Goal: Task Accomplishment & Management: Complete application form

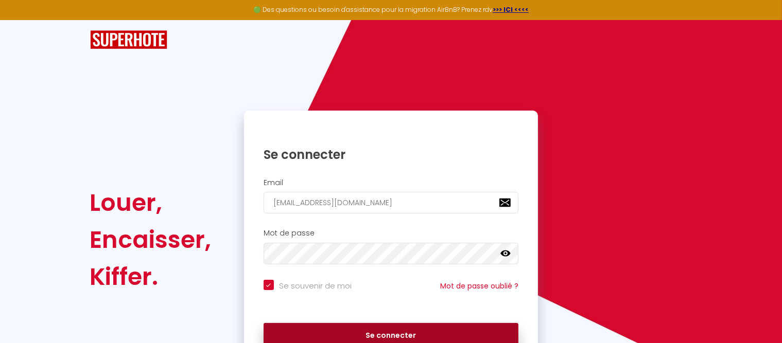
click at [419, 339] on button "Se connecter" at bounding box center [391, 336] width 255 height 26
checkbox input "true"
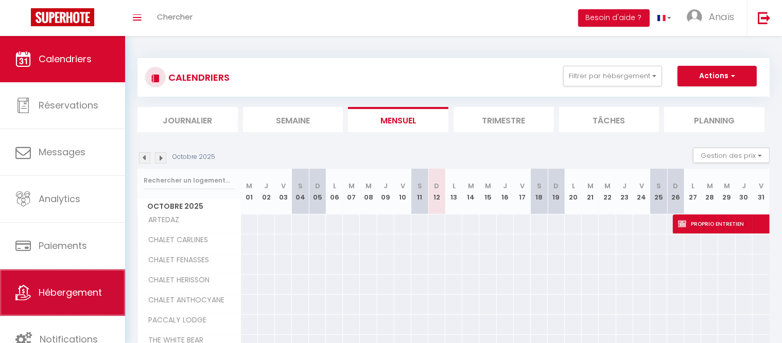
click at [68, 295] on span "Hébergement" at bounding box center [70, 292] width 63 height 13
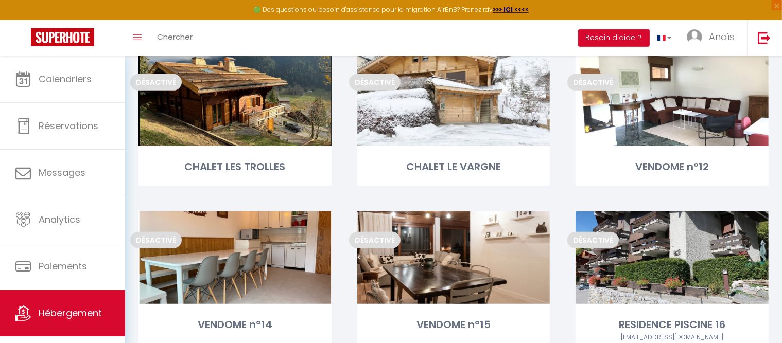
scroll to position [643, 0]
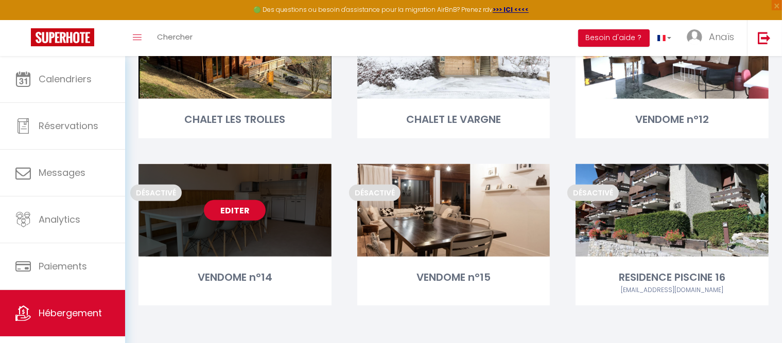
click at [249, 209] on link "Editer" at bounding box center [235, 210] width 62 height 21
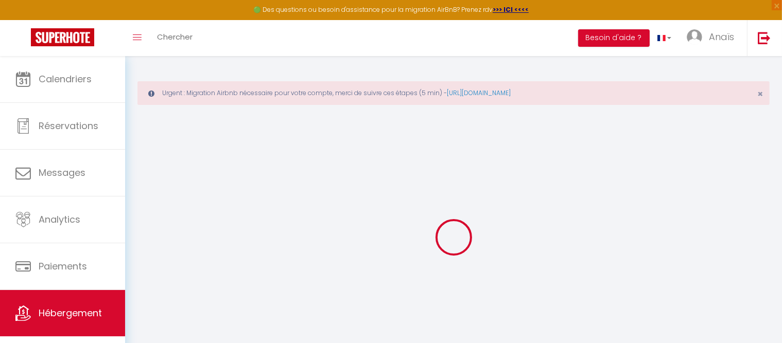
select select
checkbox input "false"
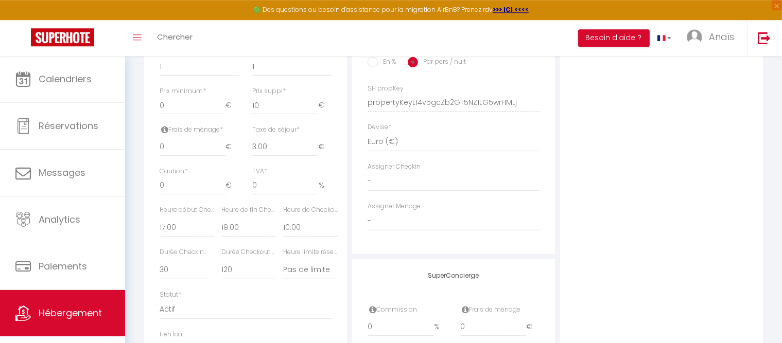
scroll to position [615, 0]
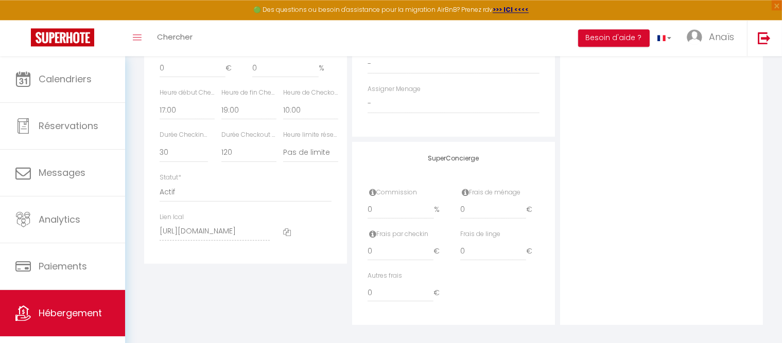
select select
checkbox input "false"
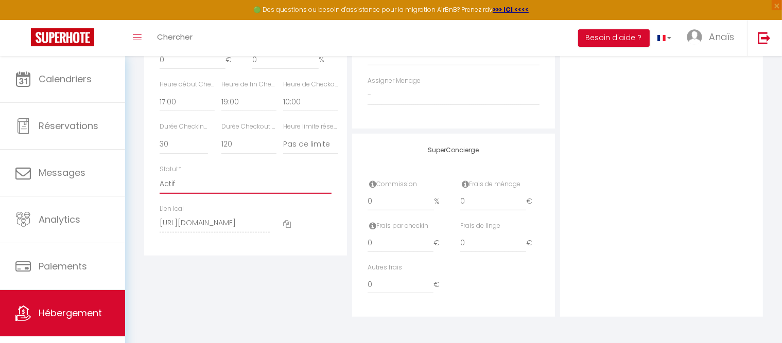
click at [160, 174] on select "Actif Pas actif" at bounding box center [246, 184] width 172 height 20
select select "1"
click option "Actif" at bounding box center [0, 0] width 0 height 0
select select
checkbox input "false"
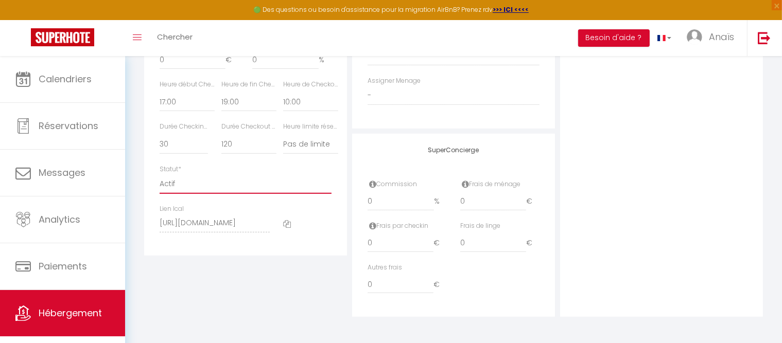
checkbox input "false"
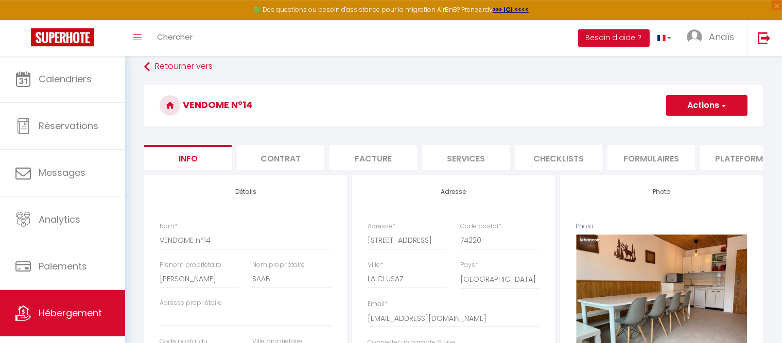
scroll to position [0, 0]
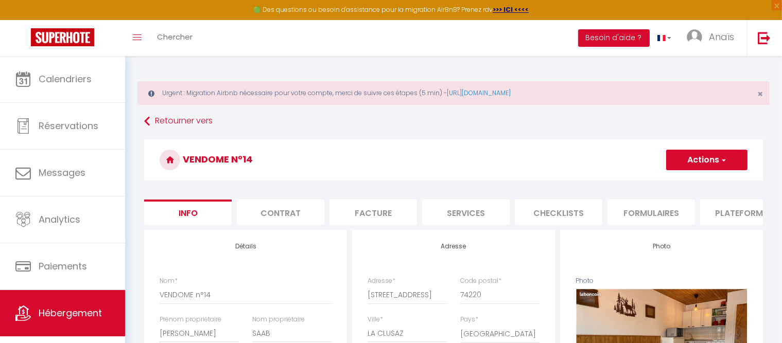
click at [693, 160] on button "Actions" at bounding box center [706, 160] width 81 height 21
click at [683, 182] on input "Enregistrer" at bounding box center [666, 183] width 38 height 10
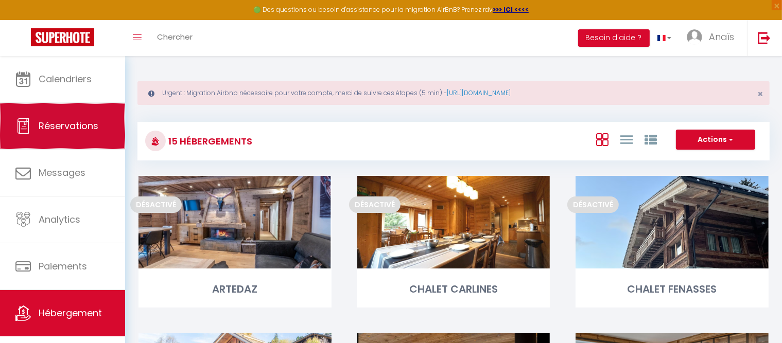
click at [73, 127] on span "Réservations" at bounding box center [69, 125] width 60 height 13
select select "not_cancelled"
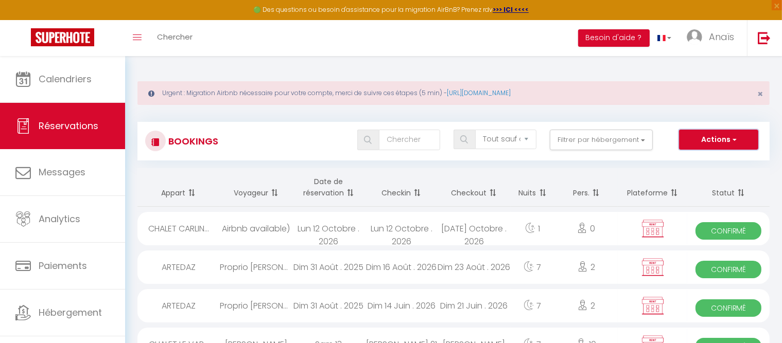
click at [701, 138] on button "Actions" at bounding box center [718, 140] width 79 height 21
click at [692, 161] on link "Nouvelle Réservation" at bounding box center [703, 161] width 110 height 13
select select
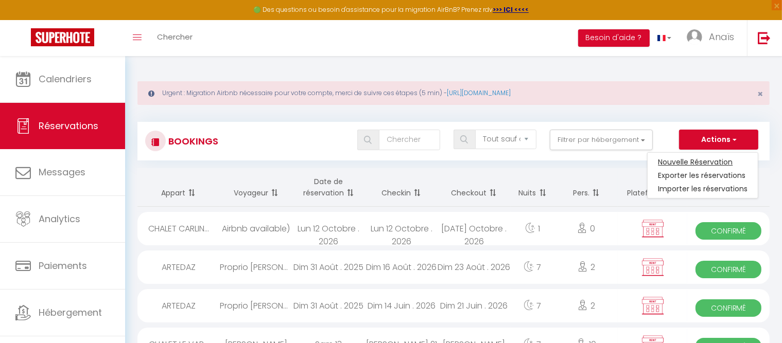
select select
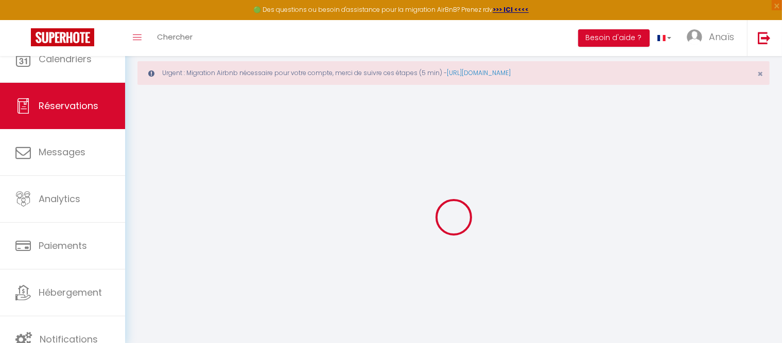
select select
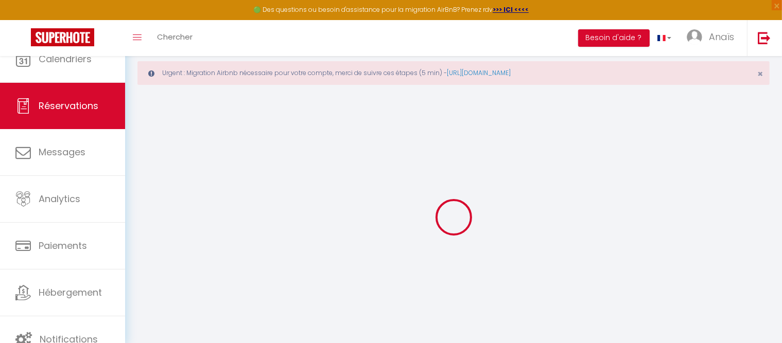
select select
checkbox input "false"
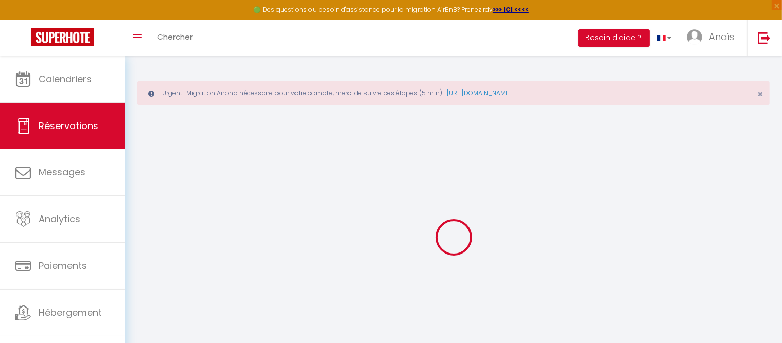
select select
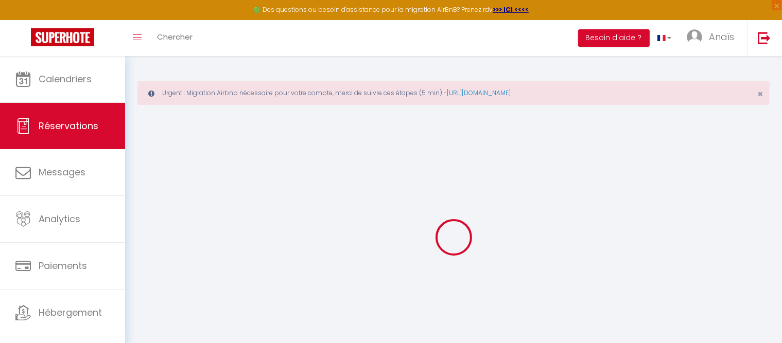
select select
checkbox input "false"
select select
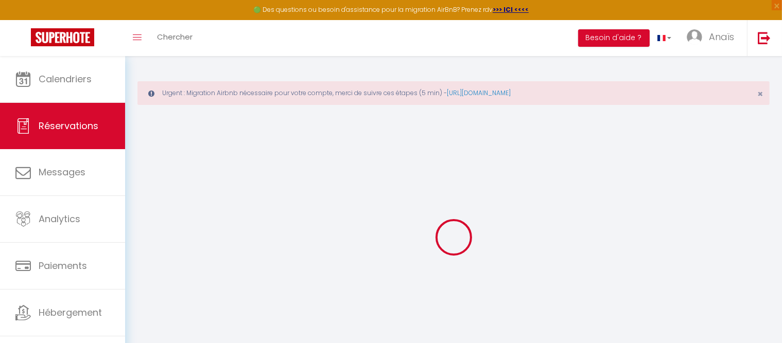
select select
checkbox input "false"
select select
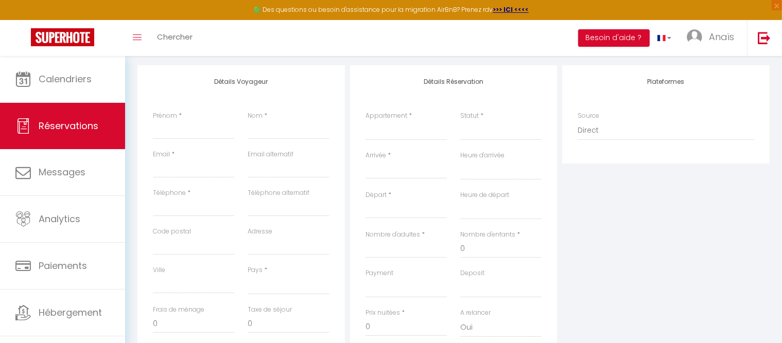
scroll to position [171, 0]
select select "31725"
click option "VENDOME n°14" at bounding box center [0, 0] width 0 height 0
select select
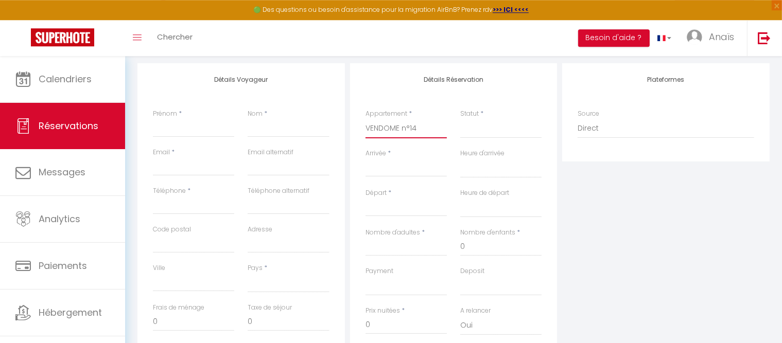
select select
checkbox input "false"
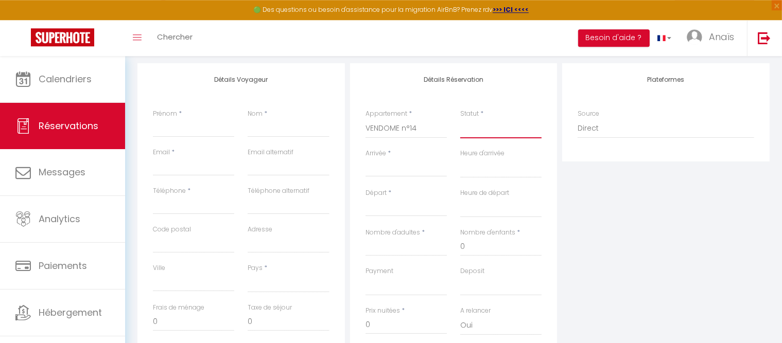
select select
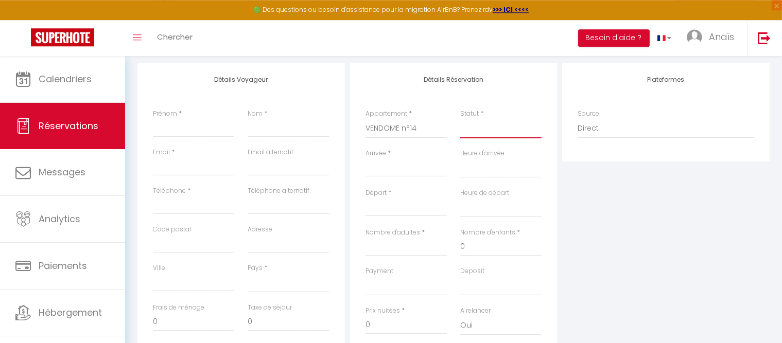
select select
checkbox input "false"
click at [460, 119] on select "Confirmé Non Confirmé [PERSON_NAME] par le voyageur No Show Request" at bounding box center [500, 129] width 81 height 20
select select "1"
click option "Confirmé" at bounding box center [0, 0] width 0 height 0
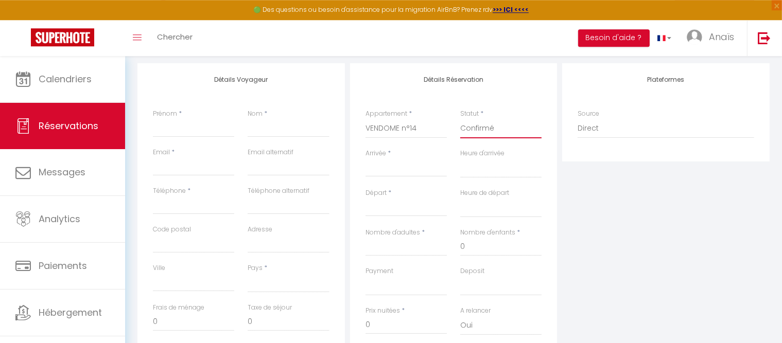
select select
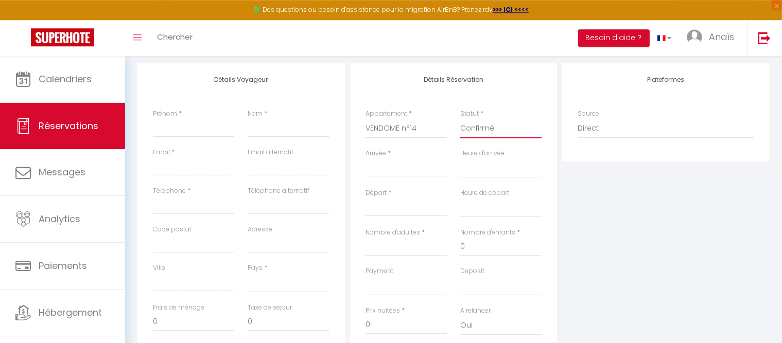
checkbox input "false"
click at [376, 171] on input "Arrivée" at bounding box center [405, 168] width 81 height 13
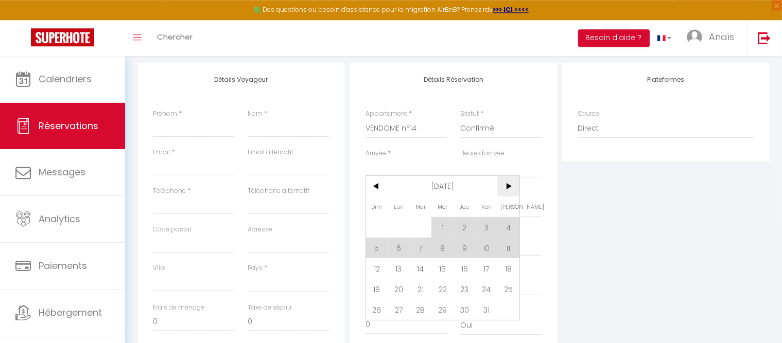
click at [508, 187] on span ">" at bounding box center [508, 186] width 22 height 21
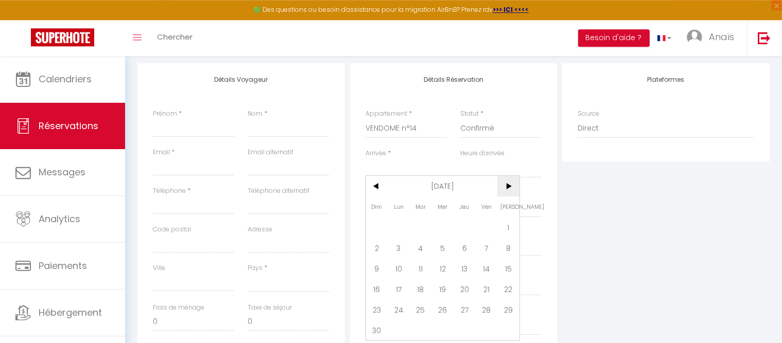
click at [508, 187] on span ">" at bounding box center [508, 186] width 22 height 21
click at [508, 289] on span "27" at bounding box center [508, 289] width 22 height 21
select select
type input "[PERSON_NAME] 27 Décembre 2025"
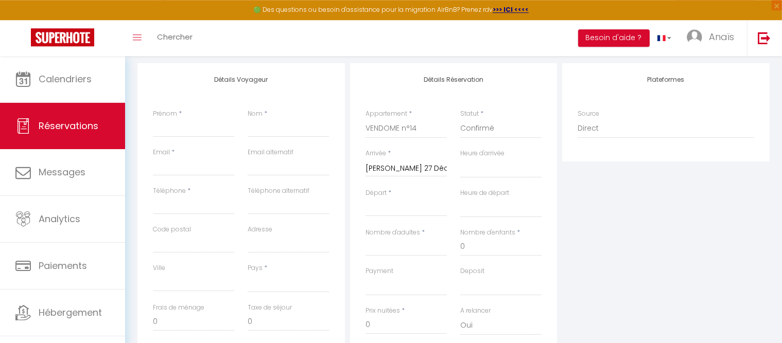
select select
type input "Dim 28 Décembre 2025"
select select
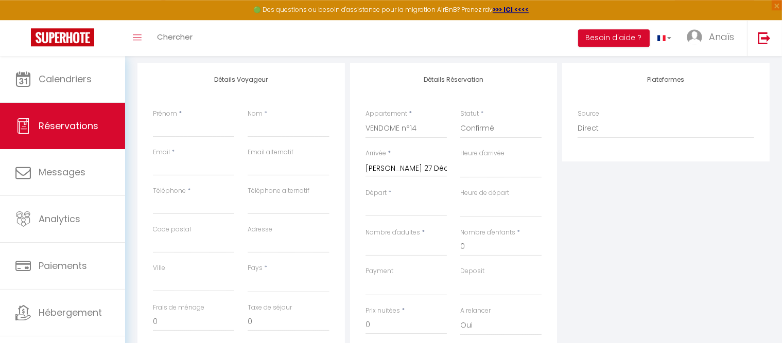
checkbox input "false"
click at [429, 206] on input "Dim 28 Décembre 2025" at bounding box center [405, 208] width 81 height 13
click at [503, 229] on span ">" at bounding box center [508, 225] width 22 height 21
click at [513, 268] on span "3" at bounding box center [508, 266] width 22 height 21
select select
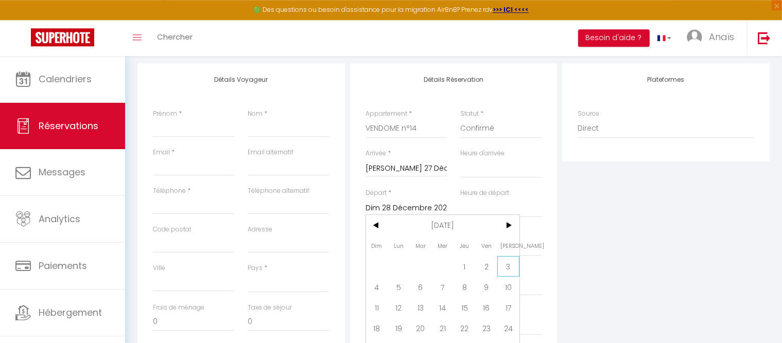
select select
type input "[PERSON_NAME] 03 Janvier 2026"
select select
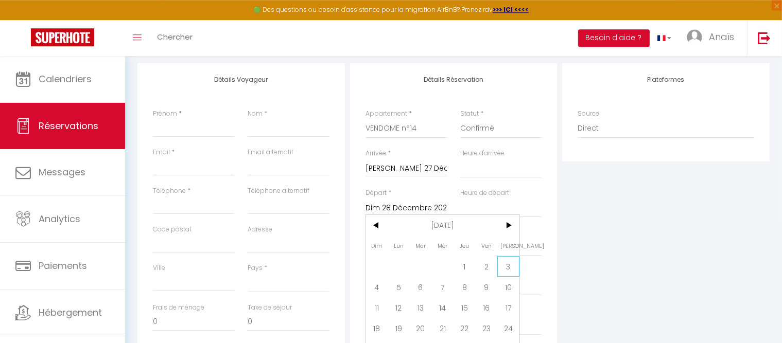
checkbox input "false"
click at [184, 172] on input "Email client" at bounding box center [193, 167] width 81 height 19
click at [182, 128] on input "Prénom" at bounding box center [193, 128] width 81 height 19
type input "E"
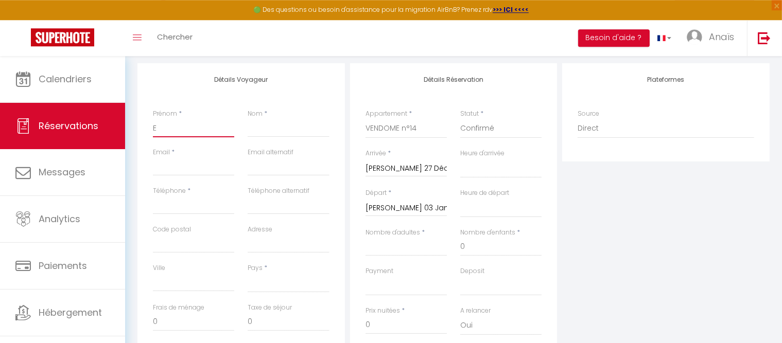
select select
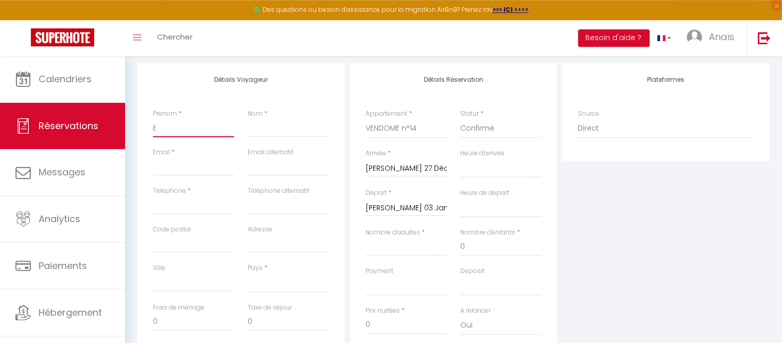
checkbox input "false"
type input "En"
select select
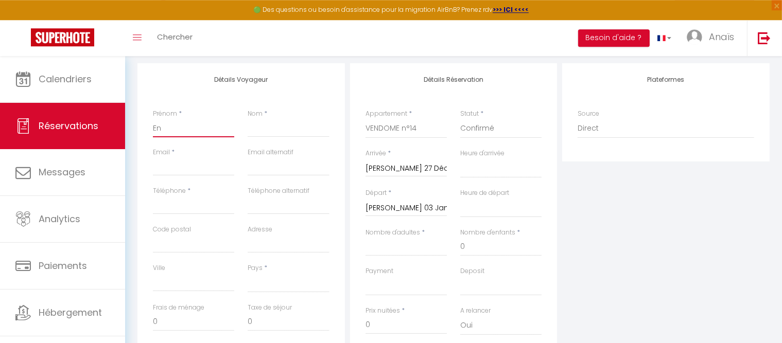
select select
checkbox input "false"
type input "[PERSON_NAME]"
select select
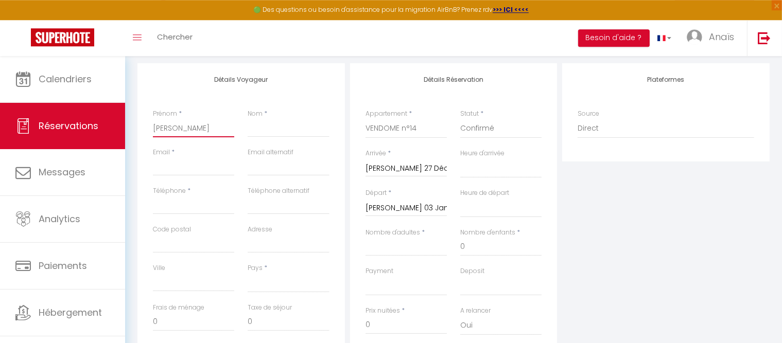
select select
checkbox input "false"
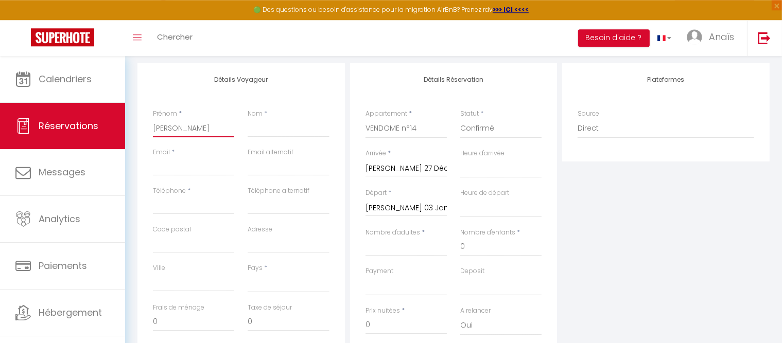
type input "Enor"
select select
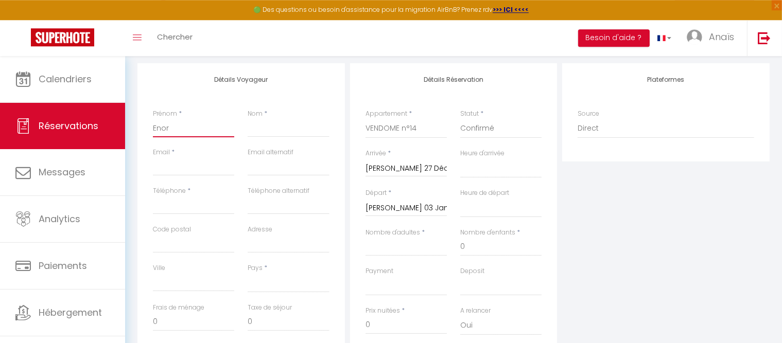
select select
checkbox input "false"
type input "Enora"
select select
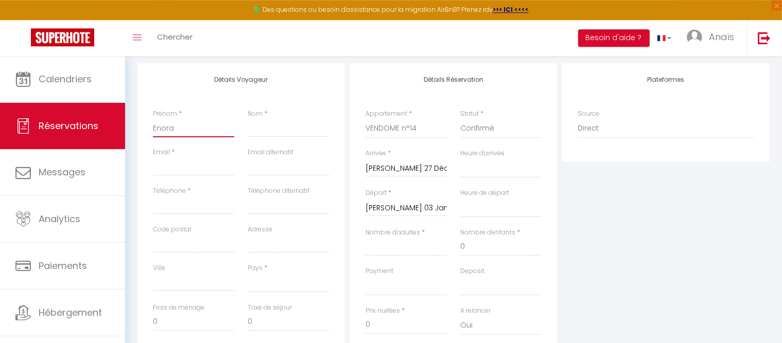
select select
checkbox input "false"
type input "Enora"
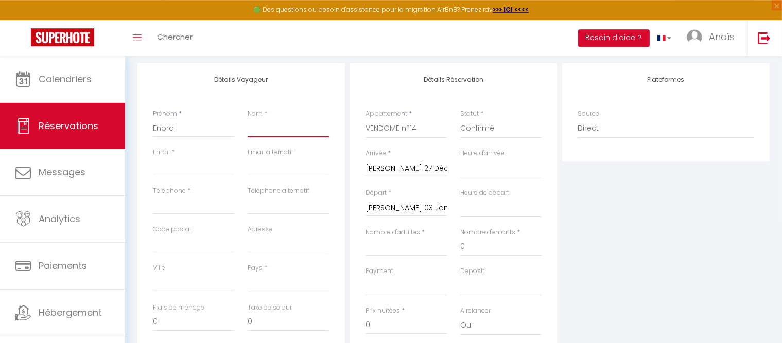
click at [269, 128] on input "Nom" at bounding box center [288, 128] width 81 height 19
type input "C"
select select
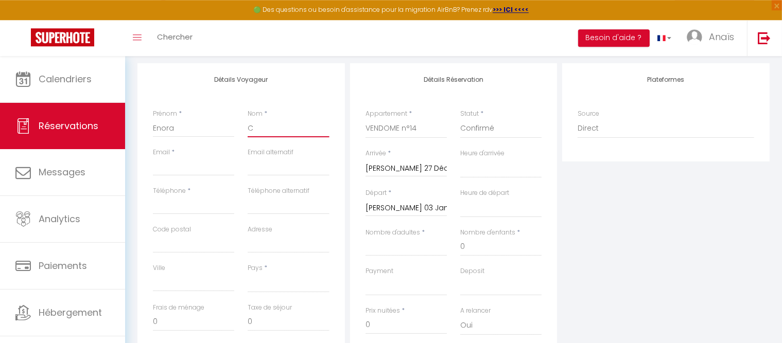
select select
checkbox input "false"
type input "CO"
select select
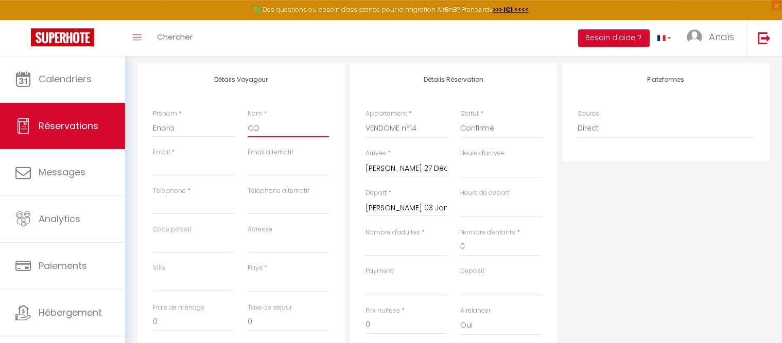
select select
checkbox input "false"
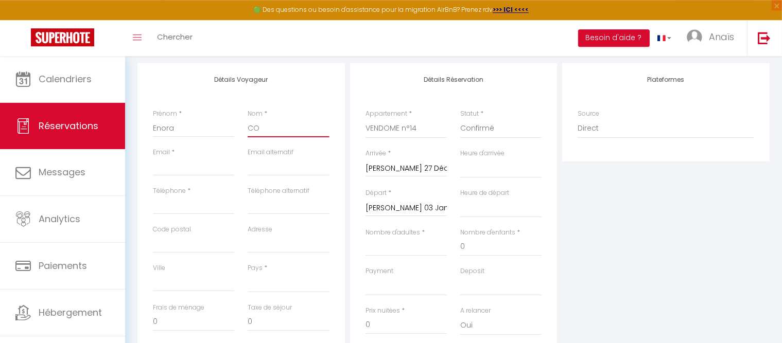
type input "COC"
select select
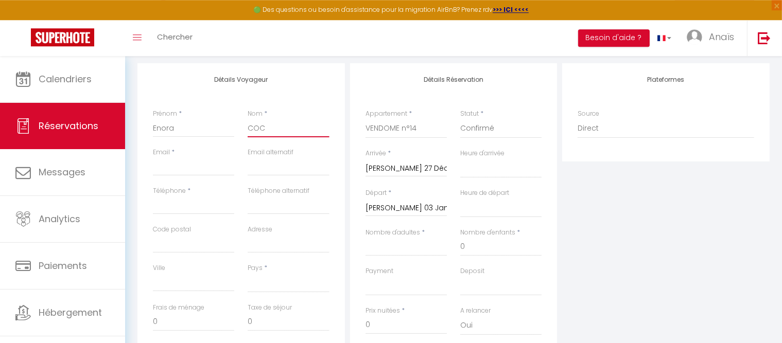
select select
checkbox input "false"
type input "COCH"
select select
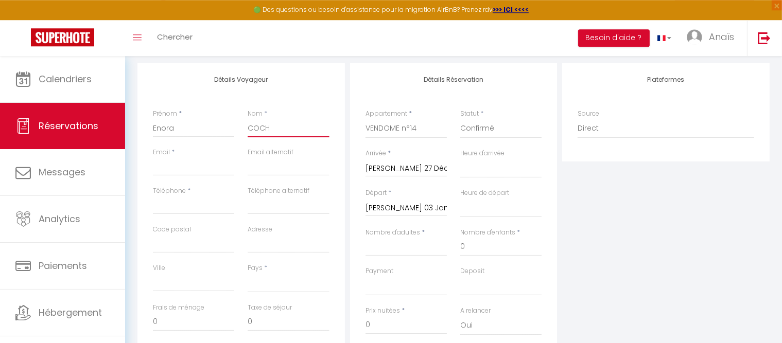
select select
checkbox input "false"
type input "COCHA"
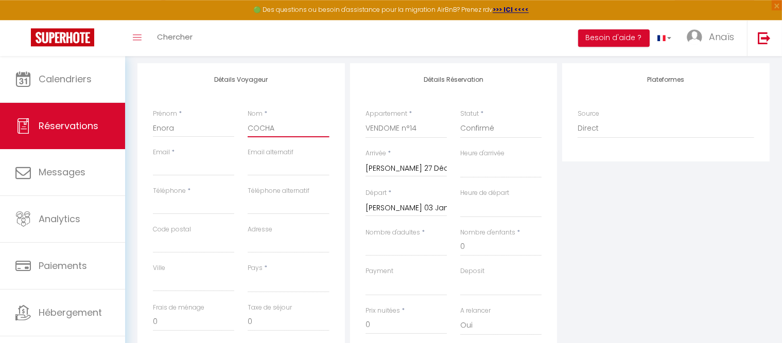
select select
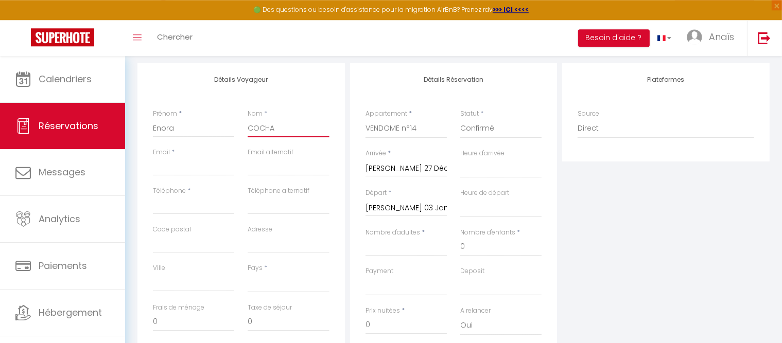
checkbox input "false"
type input "COCHAR"
select select
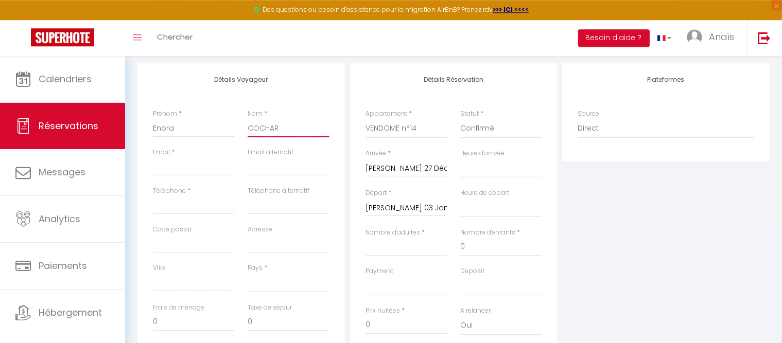
select select
checkbox input "false"
type input "COCHARD"
select select
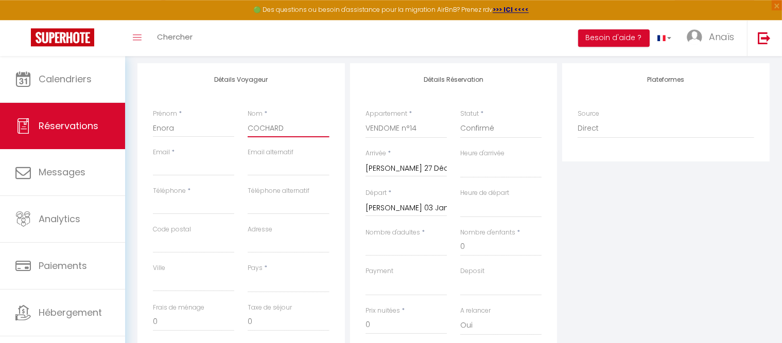
select select
checkbox input "false"
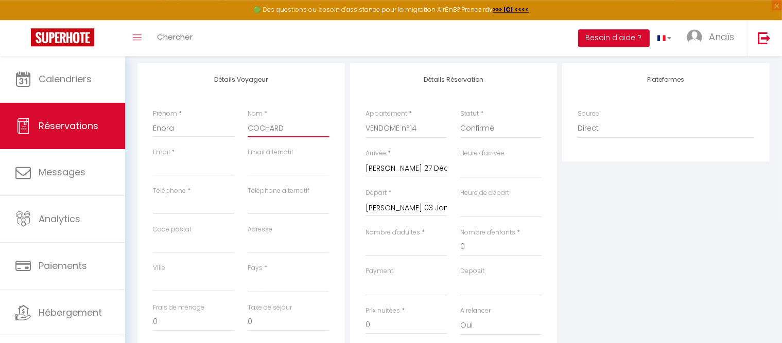
type input "COCHARD"
click at [177, 205] on input "Téléphone" at bounding box center [193, 205] width 81 height 19
type input "0"
select select
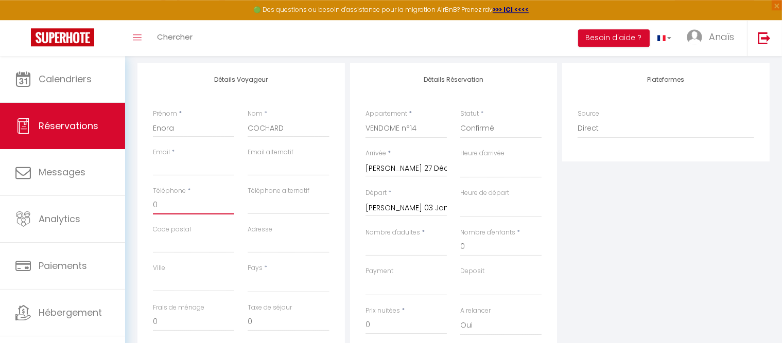
select select
checkbox input "false"
type input "06"
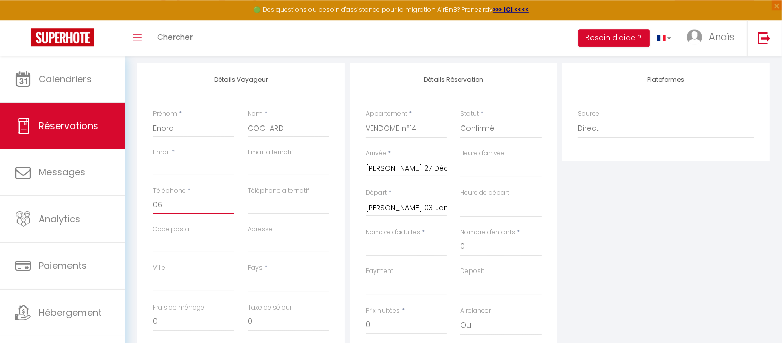
select select
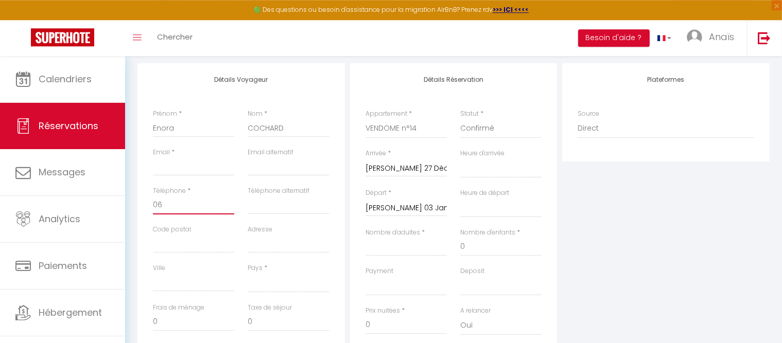
checkbox input "false"
type input "061"
select select
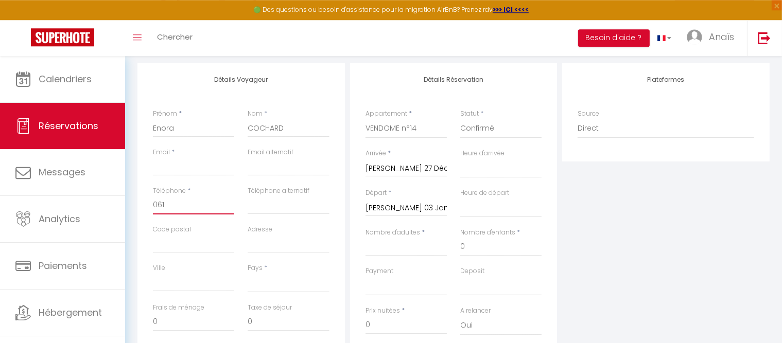
select select
checkbox input "false"
type input "0610"
select select
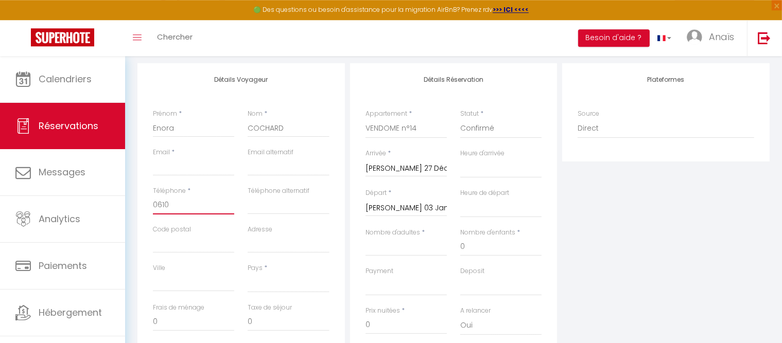
select select
checkbox input "false"
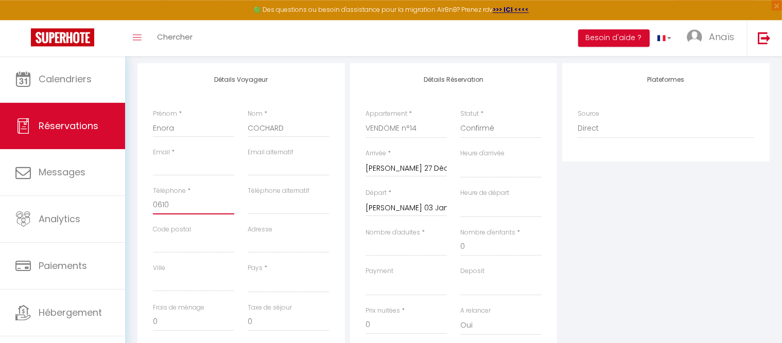
type input "06100"
select select
click at [176, 169] on input "Email client" at bounding box center [193, 167] width 81 height 19
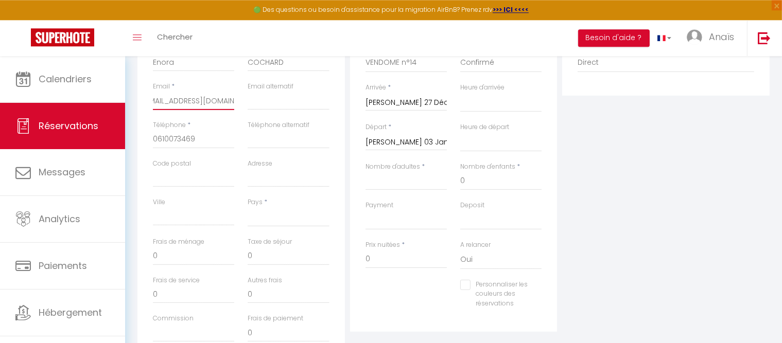
scroll to position [241, 0]
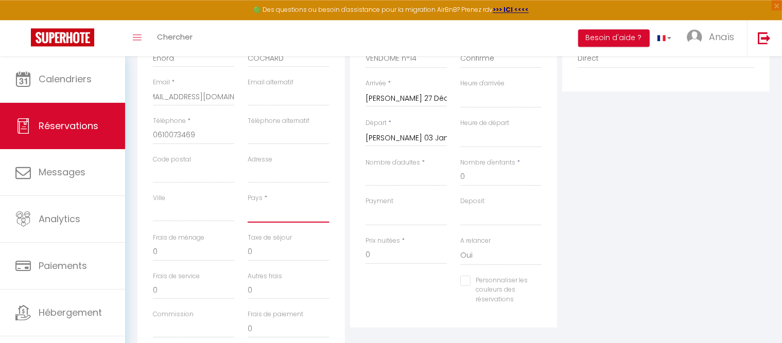
click option "[GEOGRAPHIC_DATA]" at bounding box center [0, 0] width 0 height 0
click at [417, 178] on input "Nombre d'adultes" at bounding box center [405, 177] width 81 height 19
click at [470, 182] on input "0" at bounding box center [500, 177] width 81 height 19
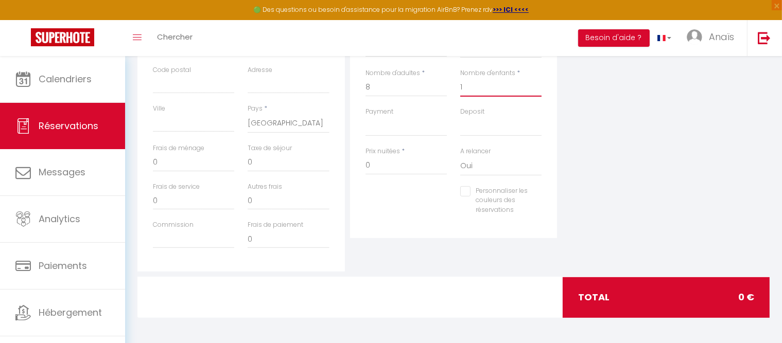
scroll to position [0, 0]
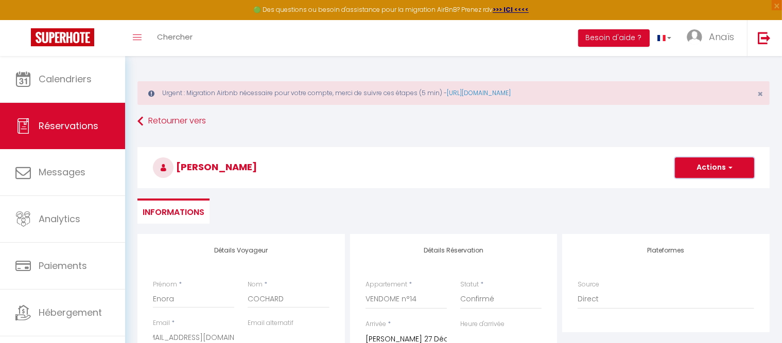
click at [703, 170] on button "Actions" at bounding box center [714, 168] width 79 height 21
click at [693, 190] on link "Enregistrer" at bounding box center [703, 190] width 81 height 13
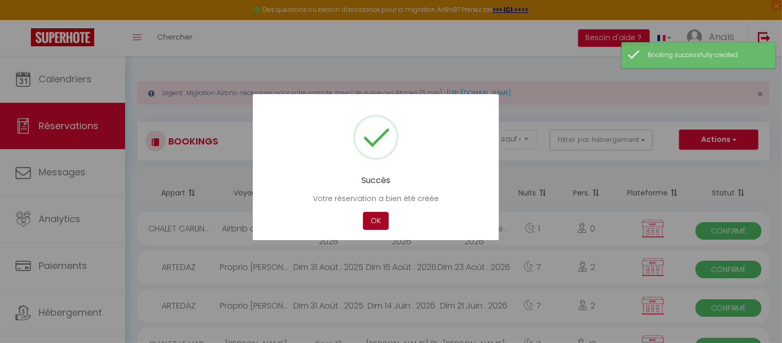
click at [377, 223] on button "OK" at bounding box center [376, 221] width 26 height 18
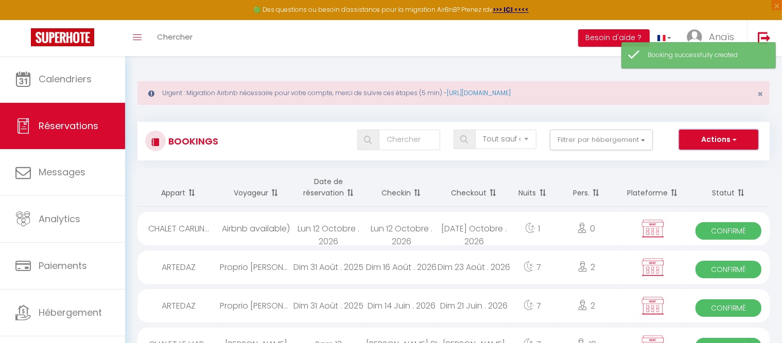
click at [732, 143] on span "button" at bounding box center [733, 139] width 6 height 10
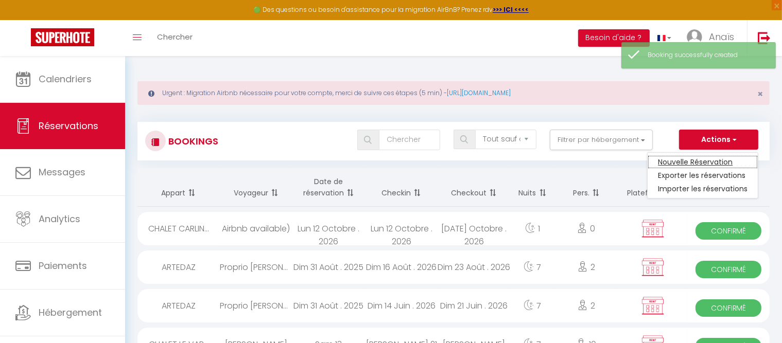
click at [716, 164] on link "Nouvelle Réservation" at bounding box center [703, 161] width 110 height 13
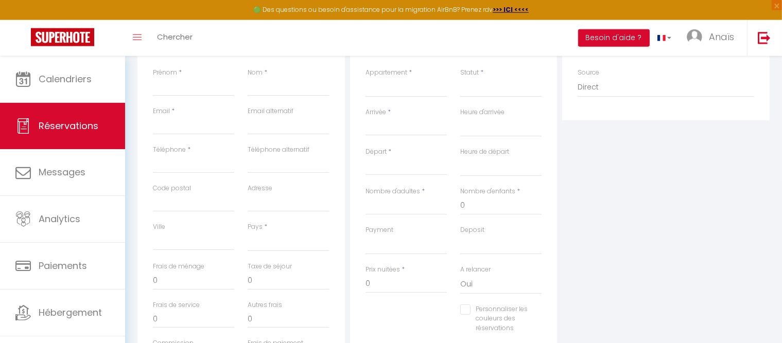
scroll to position [213, 0]
click at [172, 83] on input "Prénom" at bounding box center [193, 86] width 81 height 19
click at [256, 90] on input "Nom" at bounding box center [288, 86] width 81 height 19
click at [158, 128] on input "Email client" at bounding box center [193, 124] width 81 height 19
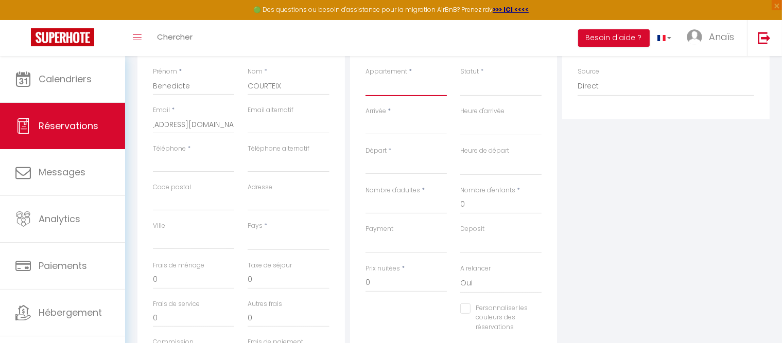
click at [365, 77] on select "ARTEDAZ CHALET CARLINES CHALET FENASSES CHALET HERISSON CHALET ANTHOCYANE PACCA…" at bounding box center [405, 87] width 81 height 20
click option "VENDOME n°14" at bounding box center [0, 0] width 0 height 0
click at [396, 128] on input "Arrivée" at bounding box center [405, 126] width 81 height 13
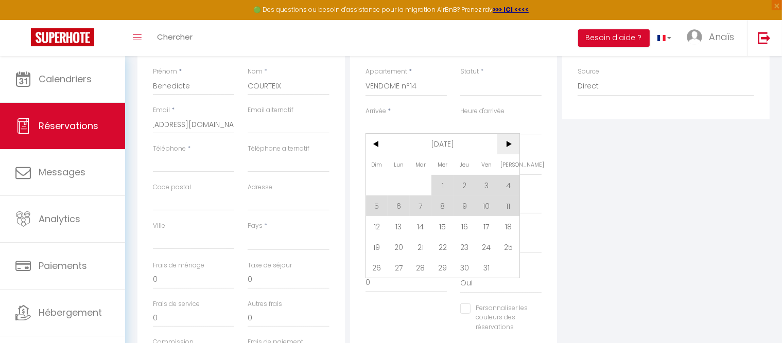
click at [515, 145] on span ">" at bounding box center [508, 144] width 22 height 21
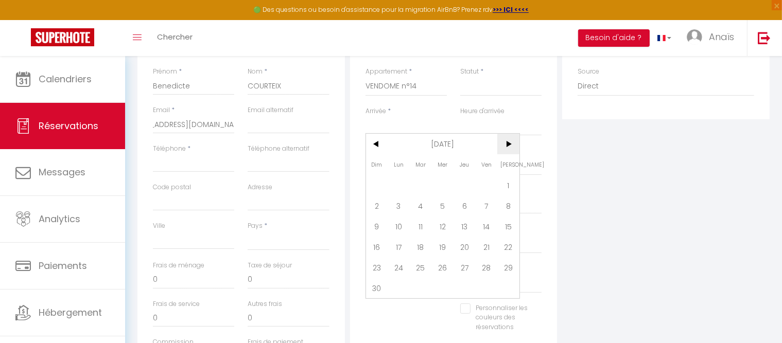
click at [515, 145] on span ">" at bounding box center [508, 144] width 22 height 21
click at [512, 201] on span "14" at bounding box center [508, 206] width 22 height 21
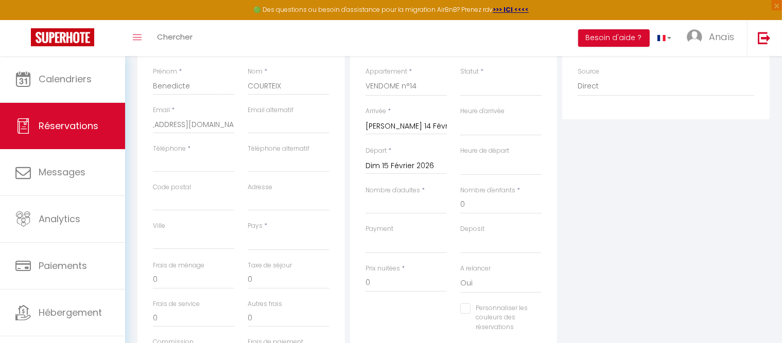
click at [413, 168] on input "Dim 15 Février 2026" at bounding box center [405, 166] width 81 height 13
click at [510, 271] on span "21" at bounding box center [508, 265] width 22 height 21
click at [460, 77] on select "Confirmé Non Confirmé [PERSON_NAME] par le voyageur No Show Request" at bounding box center [500, 87] width 81 height 20
click option "Confirmé" at bounding box center [0, 0] width 0 height 0
click option "[GEOGRAPHIC_DATA]" at bounding box center [0, 0] width 0 height 0
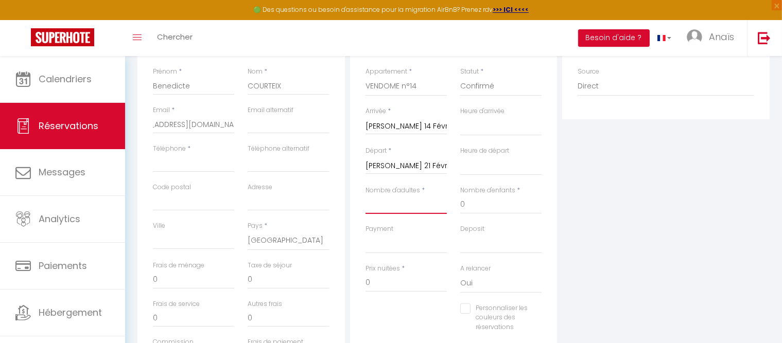
click at [399, 205] on input "Nombre d'adultes" at bounding box center [405, 205] width 81 height 19
click at [478, 199] on input "0" at bounding box center [500, 205] width 81 height 19
click at [163, 163] on input "Téléphone" at bounding box center [193, 163] width 81 height 19
click at [166, 164] on input "003174" at bounding box center [193, 163] width 81 height 19
click at [248, 231] on select "[GEOGRAPHIC_DATA] [GEOGRAPHIC_DATA] [GEOGRAPHIC_DATA] [GEOGRAPHIC_DATA] [GEOGRA…" at bounding box center [288, 241] width 81 height 20
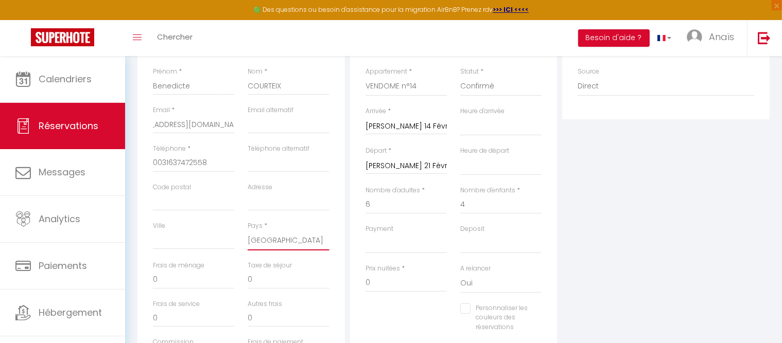
click at [248, 231] on select "[GEOGRAPHIC_DATA] [GEOGRAPHIC_DATA] [GEOGRAPHIC_DATA] [GEOGRAPHIC_DATA] [GEOGRA…" at bounding box center [288, 241] width 81 height 20
click option "[GEOGRAPHIC_DATA]" at bounding box center [0, 0] width 0 height 0
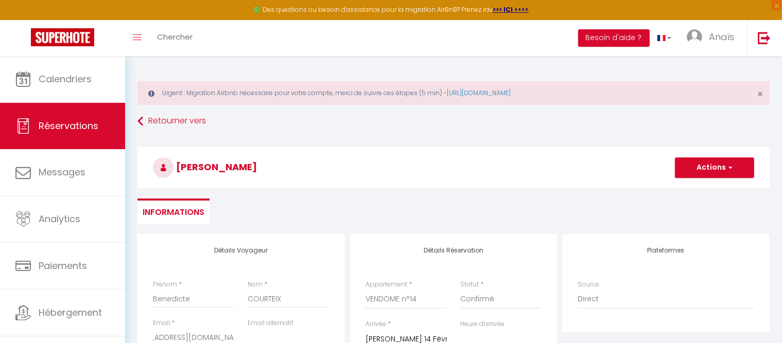
scroll to position [0, 0]
click at [719, 167] on button "Actions" at bounding box center [714, 168] width 79 height 21
click at [695, 193] on link "Enregistrer" at bounding box center [703, 190] width 81 height 13
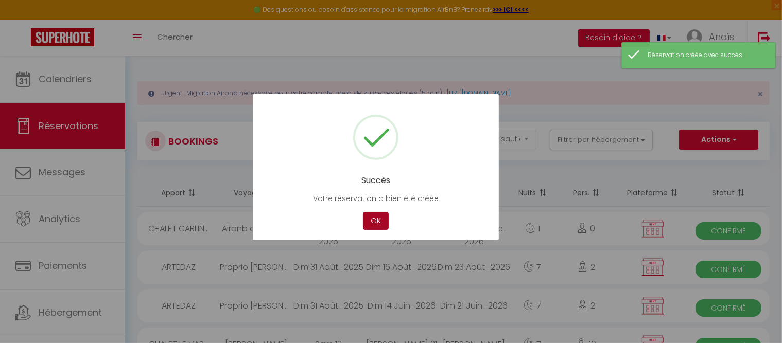
click at [374, 223] on button "OK" at bounding box center [376, 221] width 26 height 18
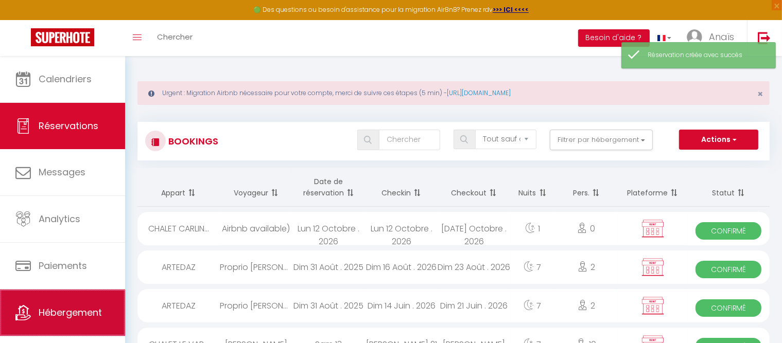
click at [79, 317] on span "Hébergement" at bounding box center [70, 312] width 63 height 13
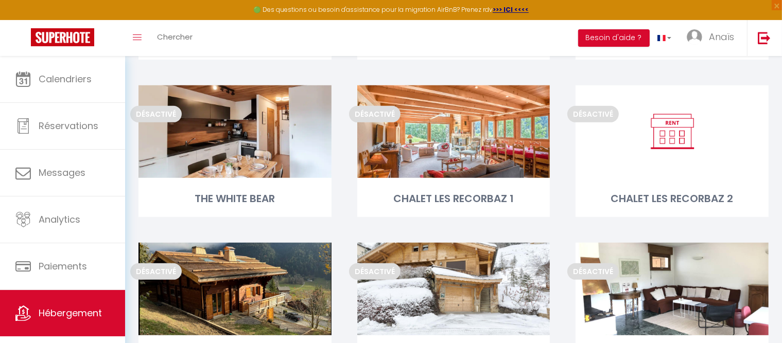
scroll to position [643, 0]
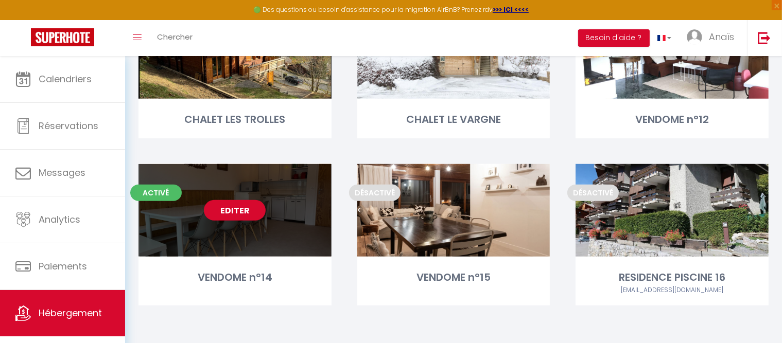
click at [248, 203] on link "Editer" at bounding box center [235, 210] width 62 height 21
